Goal: Information Seeking & Learning: Learn about a topic

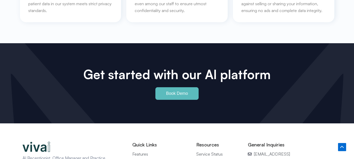
scroll to position [2380, 0]
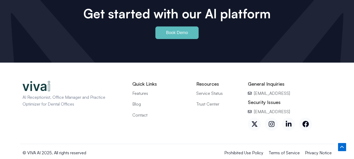
click at [138, 90] on span "Features" at bounding box center [140, 93] width 16 height 7
click at [136, 101] on span "Blog" at bounding box center [136, 104] width 9 height 7
click at [137, 112] on span "Contact" at bounding box center [139, 115] width 15 height 7
click at [209, 101] on span "Trust Center" at bounding box center [207, 104] width 23 height 7
click at [212, 90] on span "Service Status" at bounding box center [209, 93] width 26 height 7
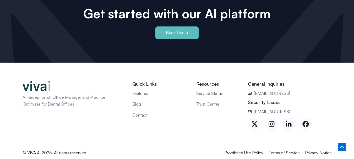
click at [306, 121] on icon at bounding box center [305, 124] width 7 height 7
click at [290, 121] on icon at bounding box center [289, 124] width 6 height 6
click at [270, 121] on icon at bounding box center [272, 124] width 6 height 6
click at [255, 122] on icon at bounding box center [255, 124] width 6 height 5
click at [245, 149] on span "Prohibited Use Policy" at bounding box center [243, 152] width 39 height 7
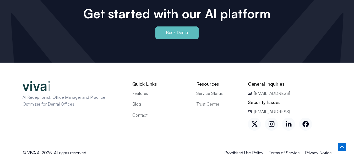
click at [292, 149] on span "Terms of Service" at bounding box center [284, 152] width 31 height 7
click at [316, 149] on span "Privacy Notice" at bounding box center [318, 152] width 27 height 7
click at [135, 112] on span "Contact" at bounding box center [139, 115] width 15 height 7
click at [135, 101] on span "Blog" at bounding box center [136, 104] width 9 height 7
click at [306, 120] on link "Facebook" at bounding box center [305, 124] width 13 height 13
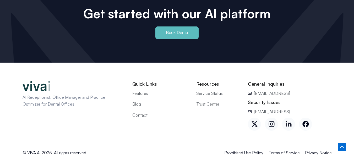
click at [291, 121] on icon at bounding box center [289, 124] width 6 height 6
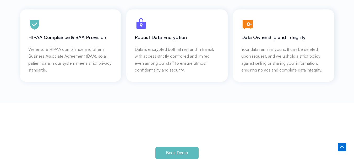
scroll to position [2380, 0]
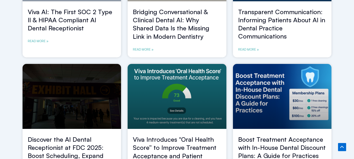
scroll to position [138, 0]
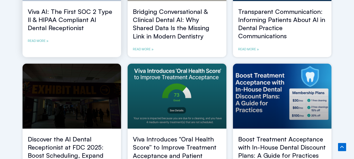
click at [62, 17] on link "Viva AI: The First SOC 2 Type II & HIPAA Compliant AI Dental Receptionist" at bounding box center [70, 20] width 84 height 24
click at [162, 15] on h2 "Bridging Conversational & Clinical Dental AI: Why Shared Data Is the Missing Li…" at bounding box center [177, 24] width 88 height 33
click at [165, 12] on link "Bridging Conversational & Clinical Dental AI: Why Shared Data Is the Missing Li…" at bounding box center [171, 24] width 77 height 32
click at [255, 13] on link "Transparent Communication: Informing Patients About AI in Dental Practice Commu…" at bounding box center [281, 24] width 87 height 32
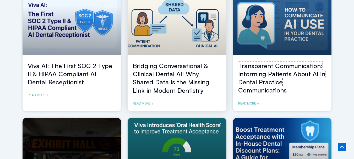
scroll to position [101, 0]
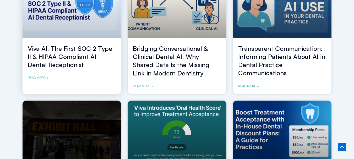
click at [73, 49] on link "Viva AI: The First SOC 2 Type II & HIPAA Compliant AI Dental Receptionist" at bounding box center [70, 57] width 84 height 24
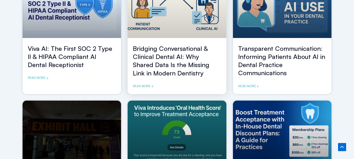
click at [128, 55] on div "Bridging Conversational & Clinical Dental AI: Why Shared Data Is the Missing Li…" at bounding box center [177, 70] width 99 height 50
click at [146, 52] on link "Bridging Conversational & Clinical Dental AI: Why Shared Data Is the Missing Li…" at bounding box center [171, 61] width 77 height 32
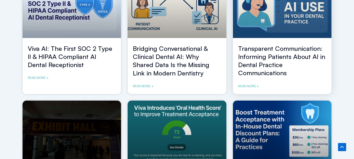
click at [260, 59] on link "Transparent Communication: Informing Patients About AI in Dental Practice Commu…" at bounding box center [281, 61] width 87 height 32
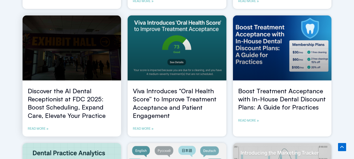
scroll to position [187, 0]
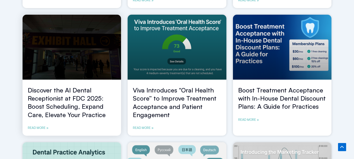
click at [70, 95] on link "Discover the AI Dental Receptionist at FDC 2025: Boost Scheduling, Expand Care,…" at bounding box center [67, 102] width 78 height 32
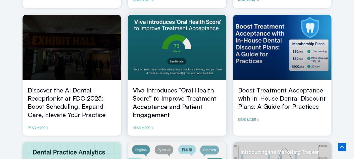
click at [160, 108] on link "Viva Introduces “Oral Health Score” to Improve Treatment Acceptance and Patient…" at bounding box center [175, 102] width 84 height 32
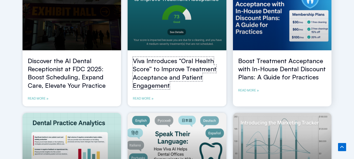
scroll to position [215, 0]
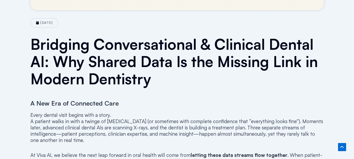
scroll to position [236, 0]
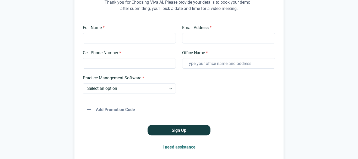
scroll to position [79, 0]
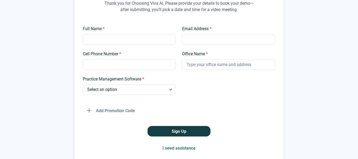
click at [121, 34] on div "Full Name *" at bounding box center [129, 35] width 93 height 19
click at [120, 41] on input "Full Name *" at bounding box center [129, 39] width 93 height 10
